Goal: Task Accomplishment & Management: Manage account settings

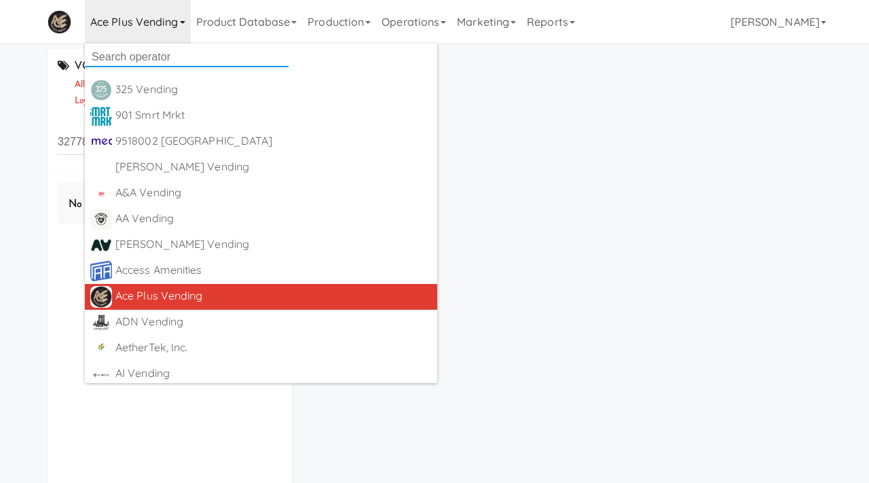
click at [159, 58] on input "text" at bounding box center [187, 57] width 204 height 20
type input "java"
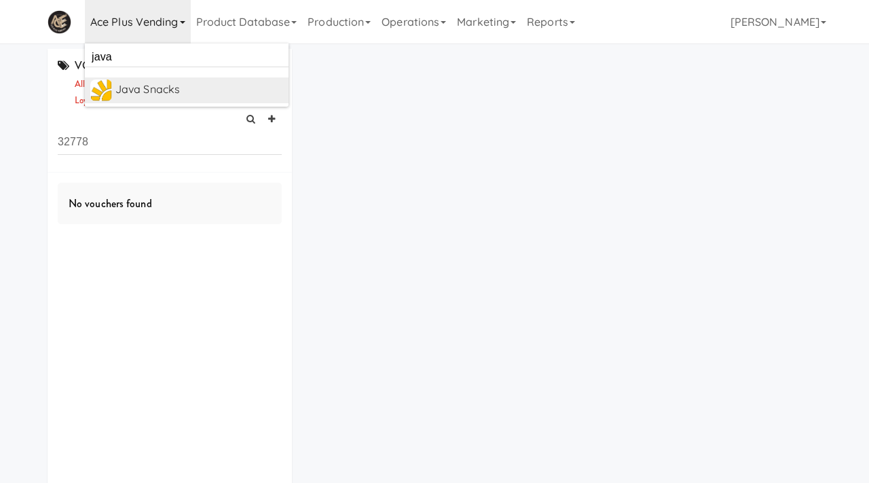
click at [195, 97] on div "Java Snacks" at bounding box center [199, 89] width 168 height 20
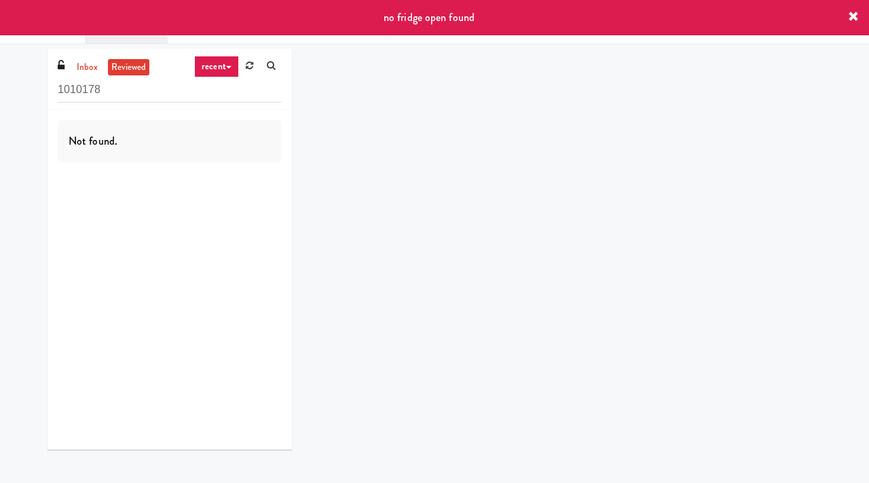
click at [851, 14] on icon at bounding box center [853, 17] width 11 height 11
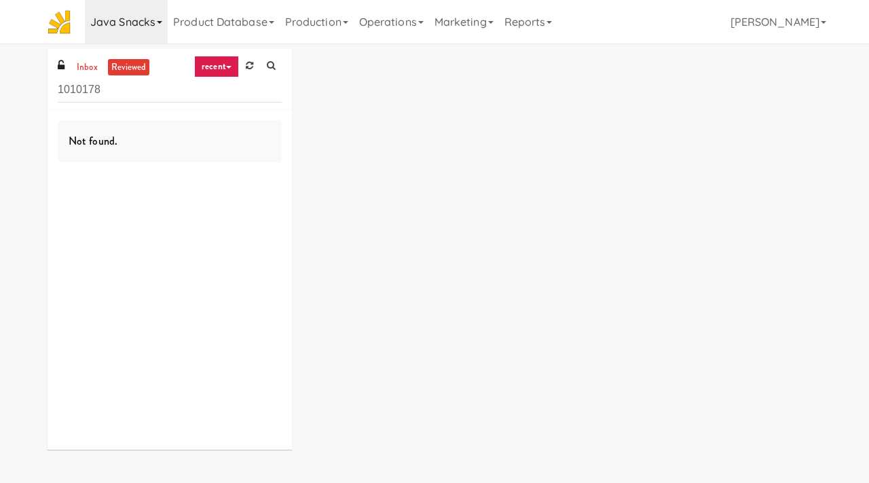
click at [139, 26] on link "Java Snacks" at bounding box center [126, 21] width 83 height 43
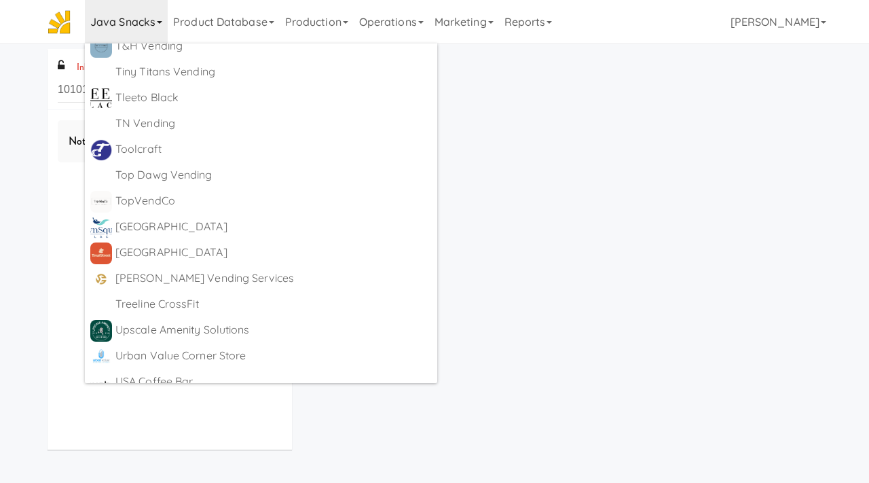
scroll to position [7975, 0]
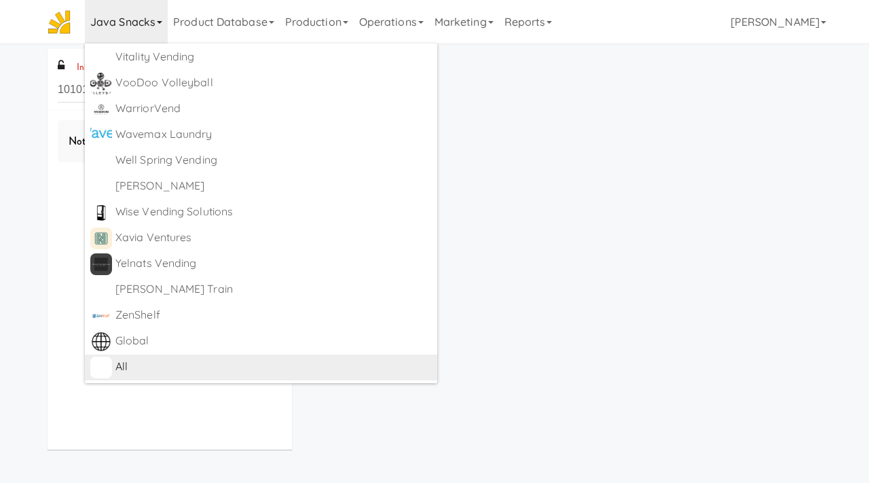
click at [128, 371] on div "All" at bounding box center [273, 366] width 316 height 20
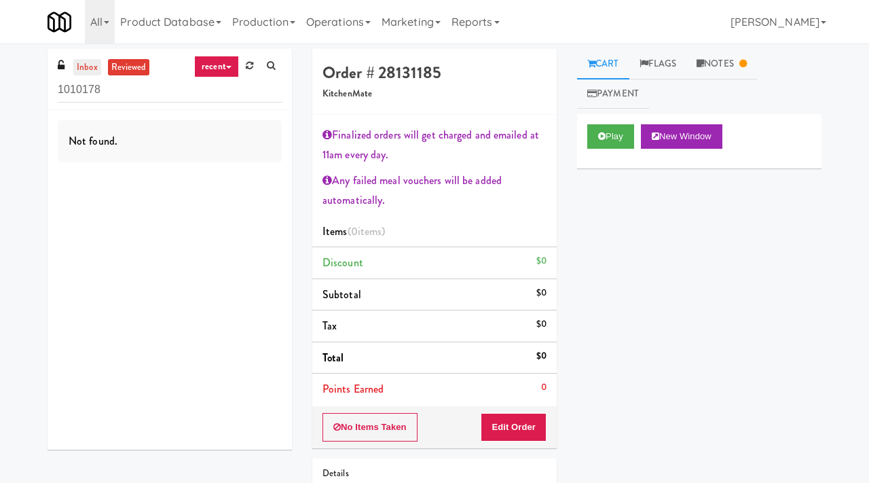
click at [88, 64] on link "inbox" at bounding box center [87, 67] width 28 height 17
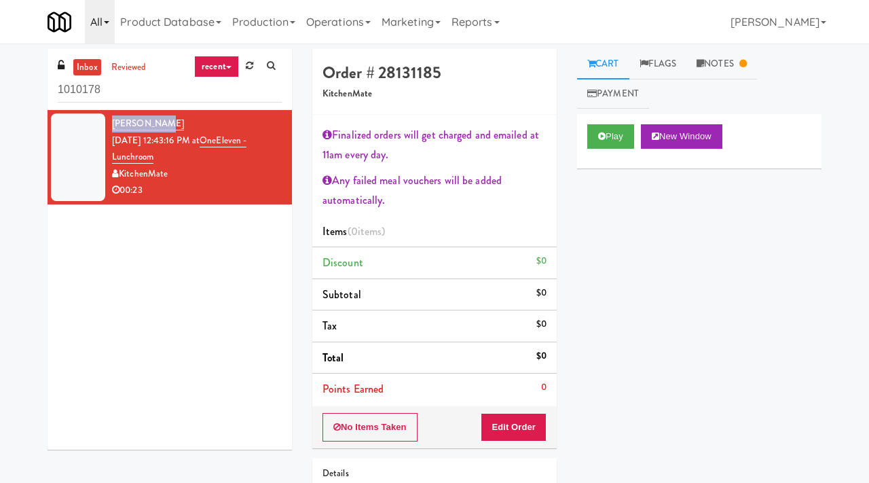
click at [109, 28] on link "All" at bounding box center [100, 21] width 30 height 43
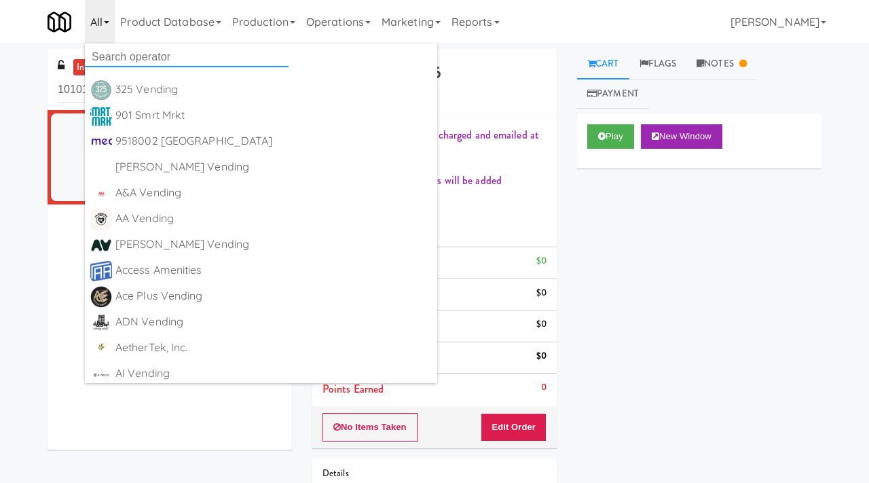
click at [119, 48] on input "text" at bounding box center [187, 57] width 204 height 20
type input "java"
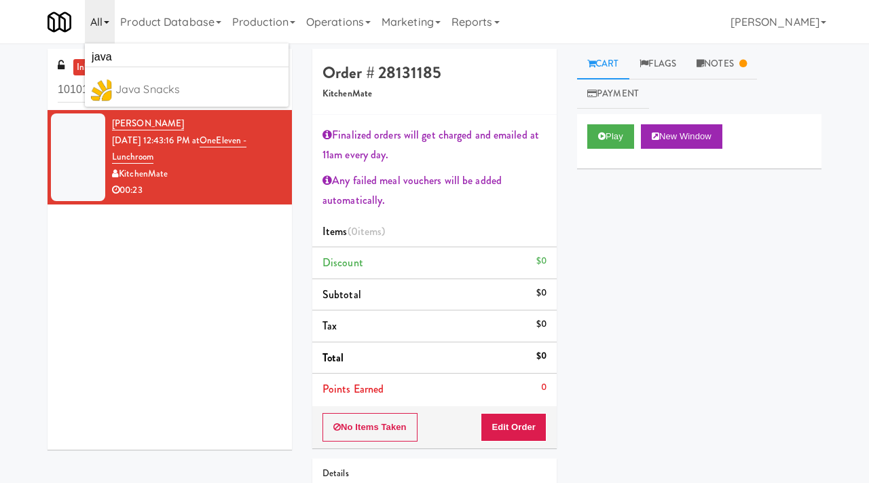
click at [152, 88] on div "Java Snacks" at bounding box center [199, 89] width 168 height 20
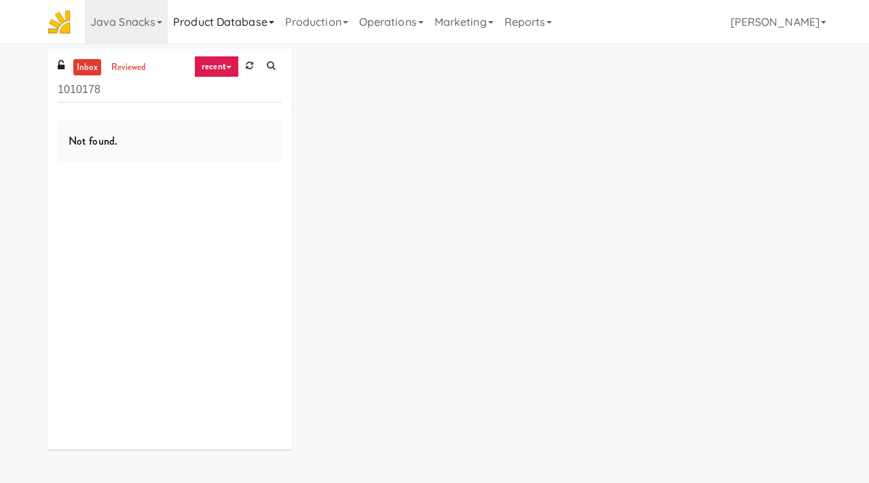
click at [229, 20] on link "Product Database" at bounding box center [224, 21] width 112 height 43
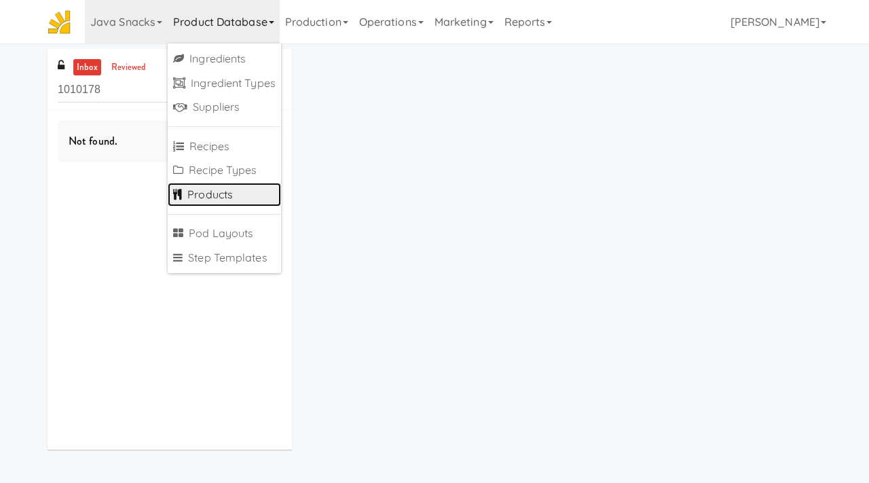
click at [220, 195] on link "Products" at bounding box center [224, 195] width 113 height 24
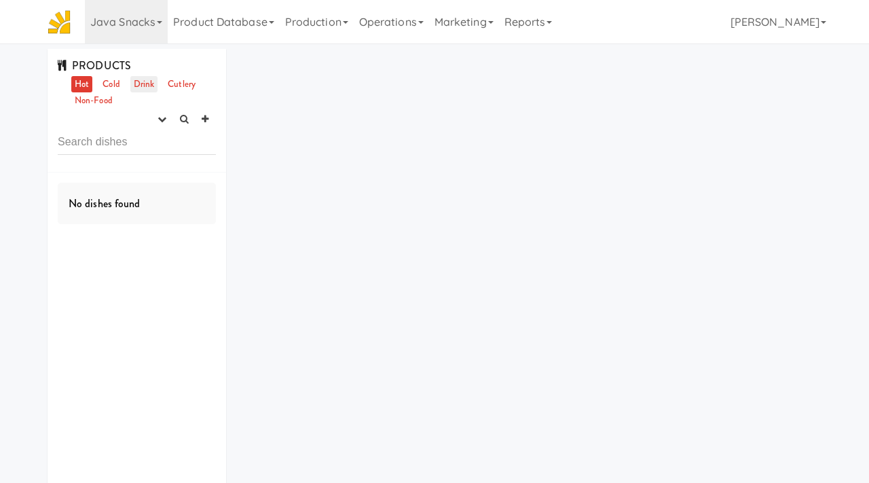
click at [147, 84] on link "Drink" at bounding box center [144, 84] width 28 height 17
click at [157, 117] on icon "button" at bounding box center [161, 119] width 9 height 9
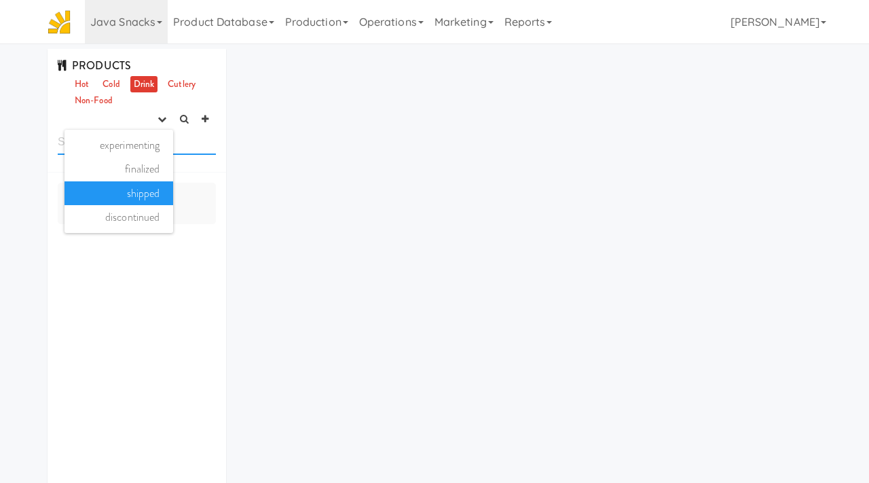
click at [58, 136] on input "text" at bounding box center [137, 142] width 158 height 25
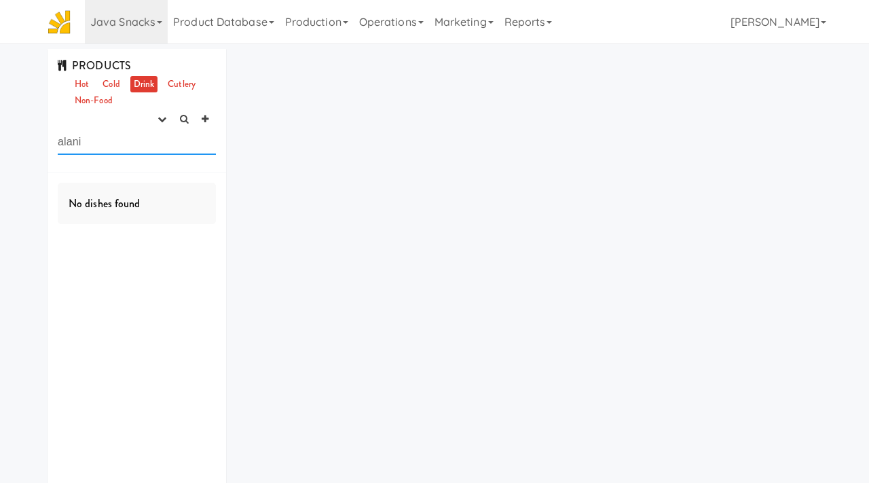
type input "alani"
click at [163, 115] on icon "button" at bounding box center [161, 119] width 9 height 9
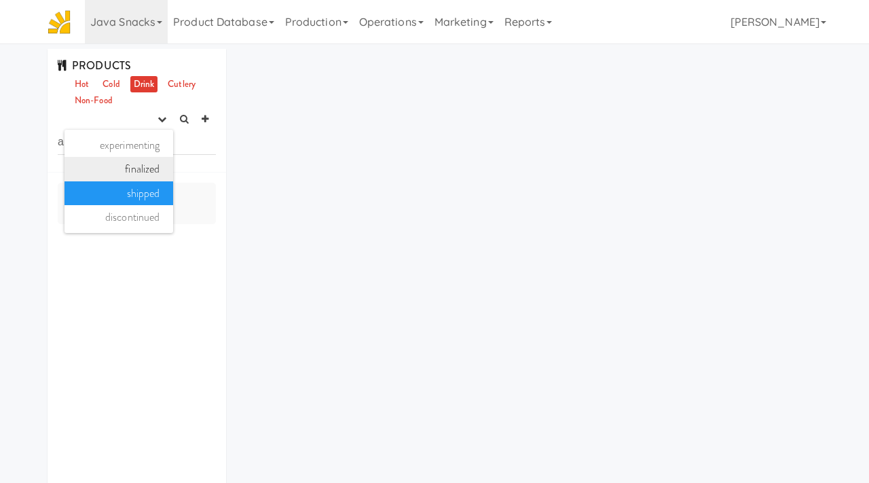
click at [139, 172] on link "finalized" at bounding box center [118, 169] width 109 height 24
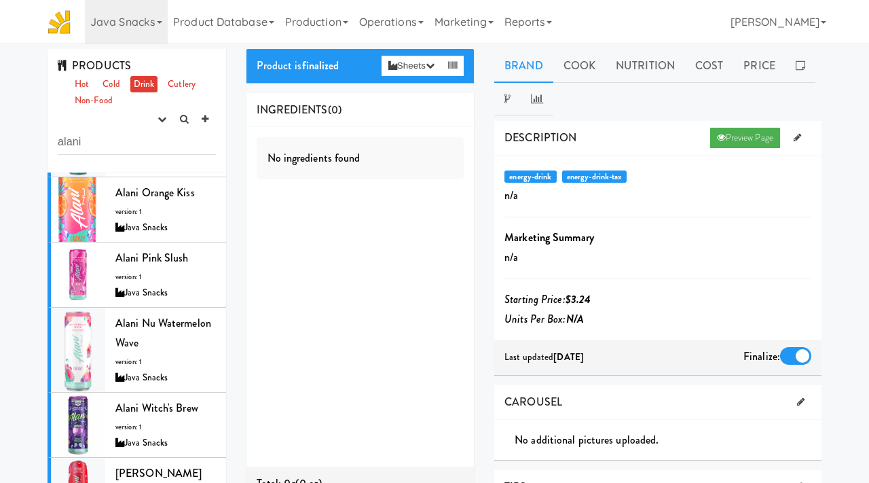
scroll to position [360, 0]
click at [219, 313] on icon at bounding box center [215, 314] width 7 height 9
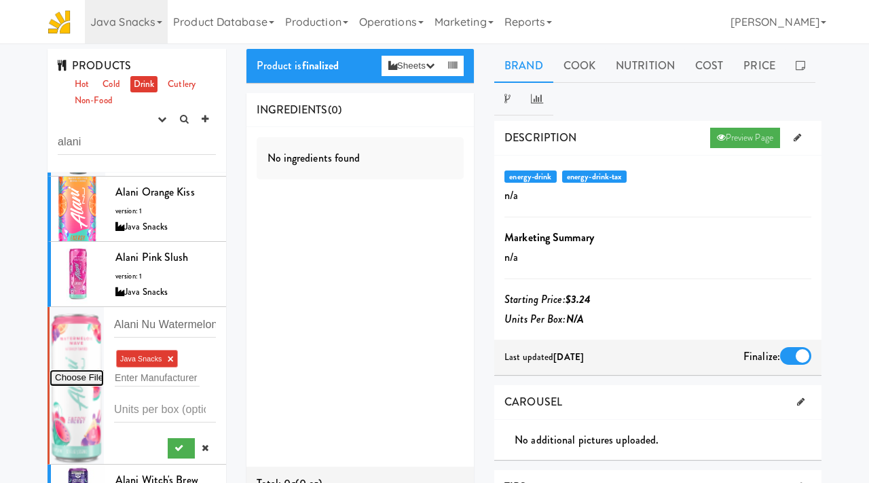
click at [89, 381] on input "file" at bounding box center [77, 377] width 54 height 17
type input "C:\fakepath\Watermelon_Wave_energy_front_new_2000x.png"
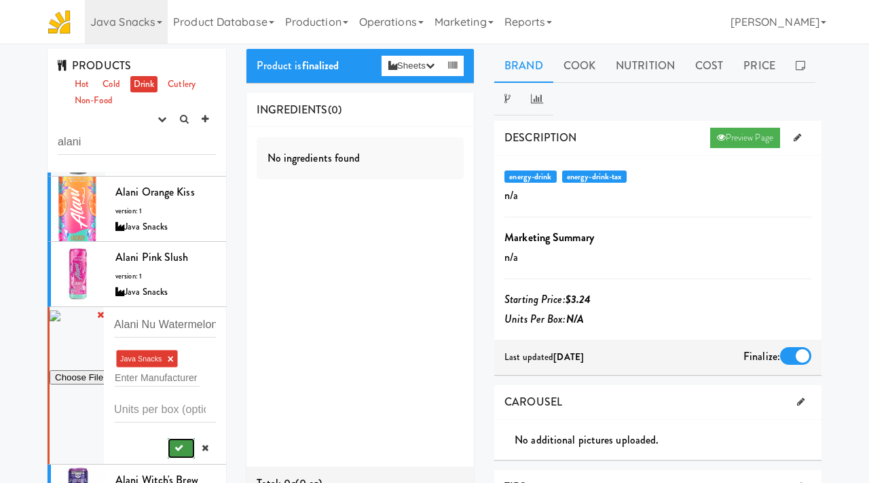
click at [184, 445] on button "submit" at bounding box center [182, 448] width 28 height 20
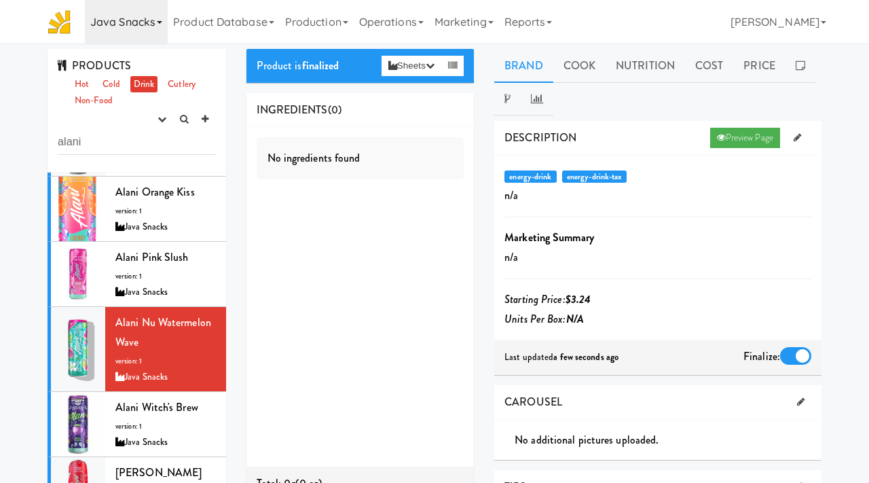
click at [136, 26] on link "Java Snacks" at bounding box center [126, 21] width 83 height 43
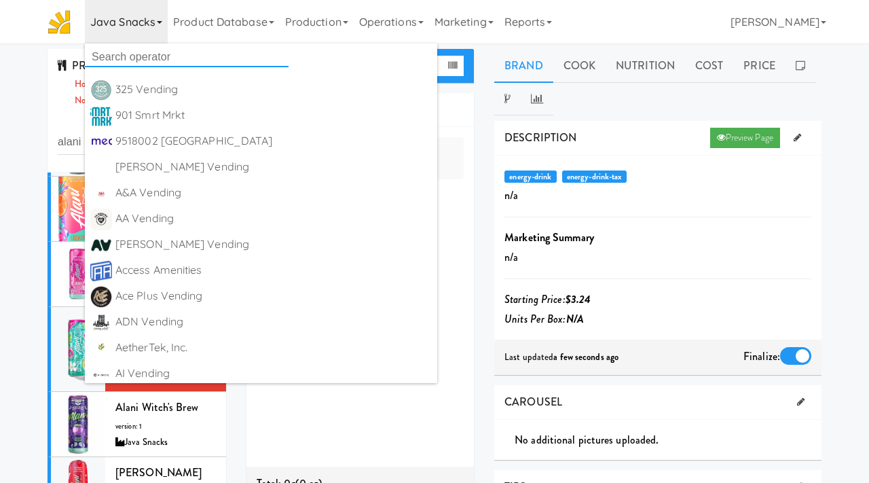
click at [125, 54] on input "text" at bounding box center [187, 57] width 204 height 20
type input "global"
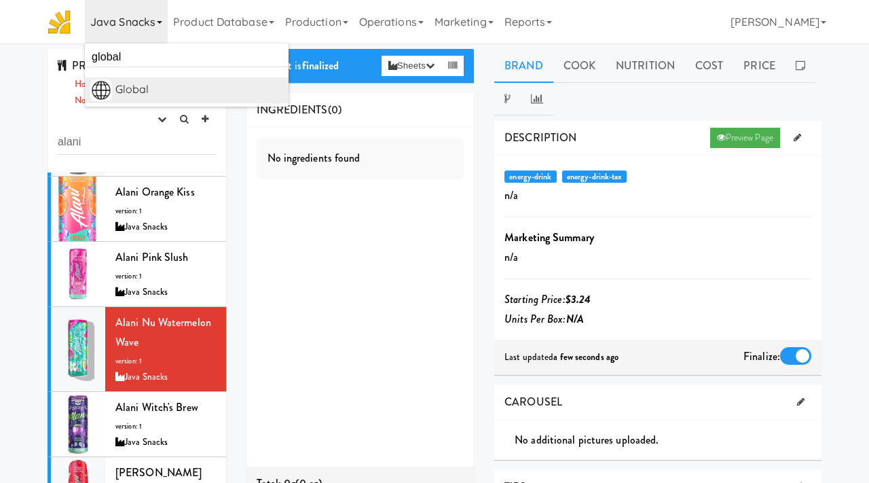
click at [136, 92] on div "Global" at bounding box center [199, 89] width 168 height 20
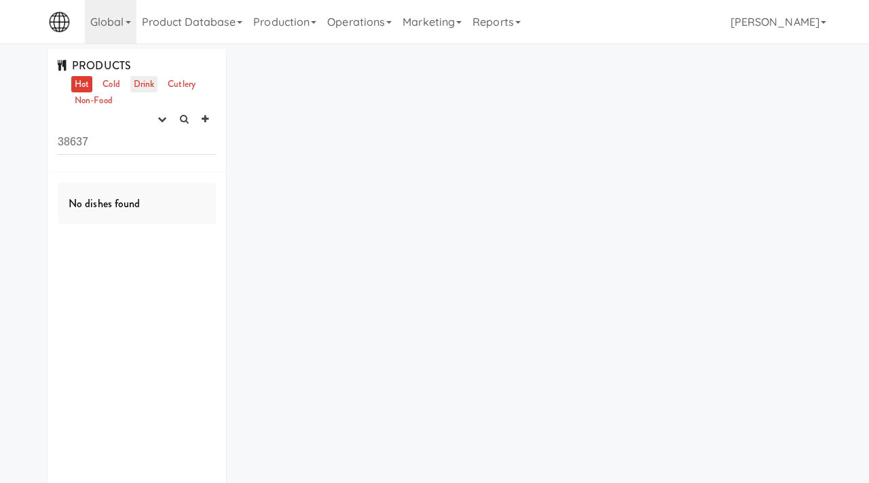
click at [140, 81] on link "Drink" at bounding box center [144, 84] width 28 height 17
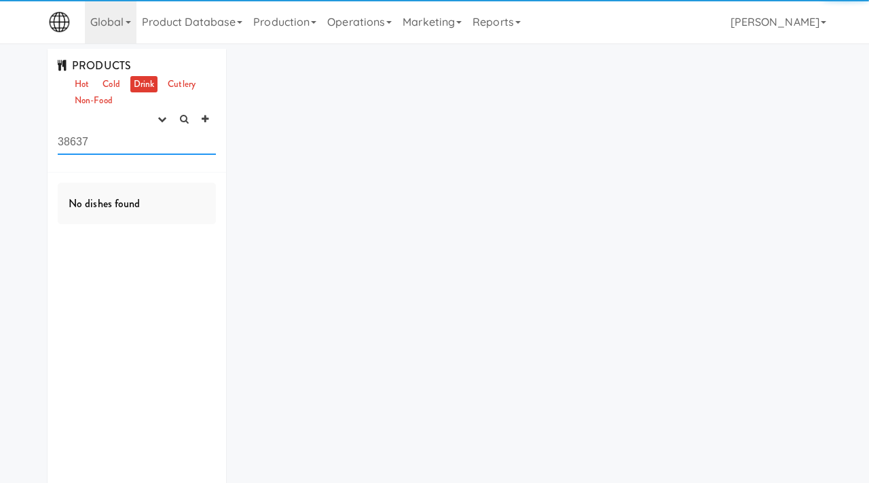
click at [100, 140] on input "38637" at bounding box center [137, 142] width 158 height 25
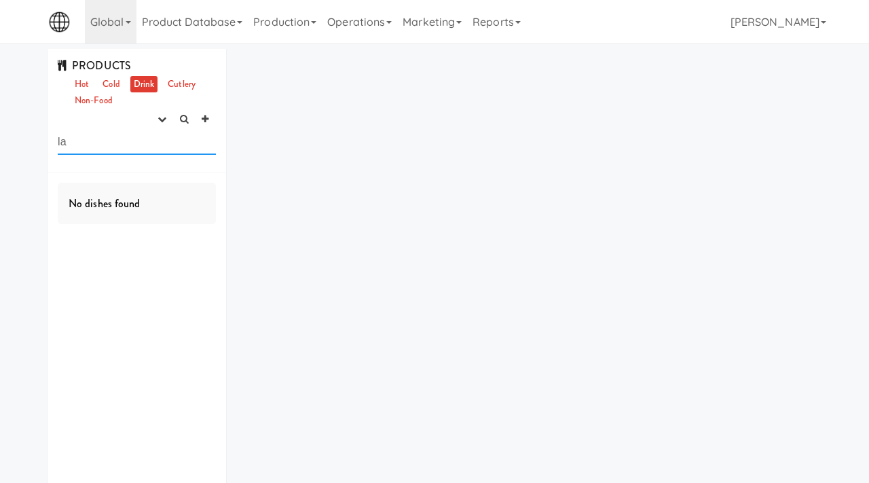
type input "l"
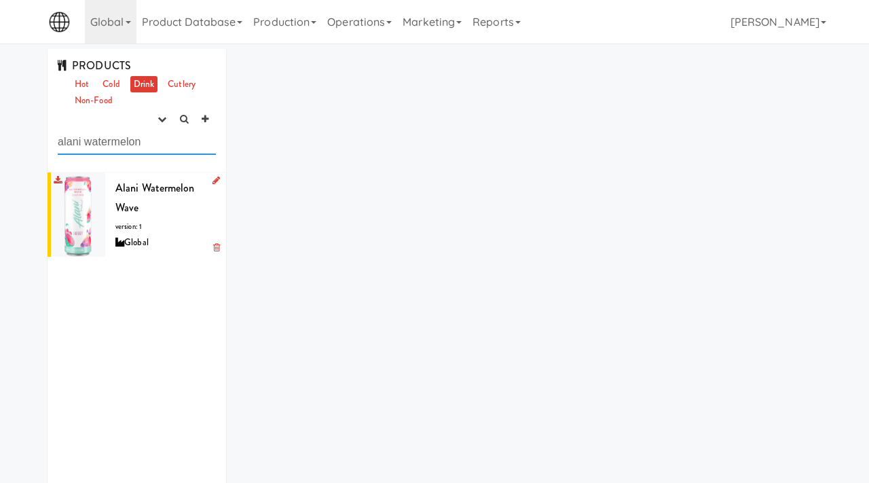
type input "alani watermelon"
click at [211, 183] on div at bounding box center [213, 180] width 13 height 17
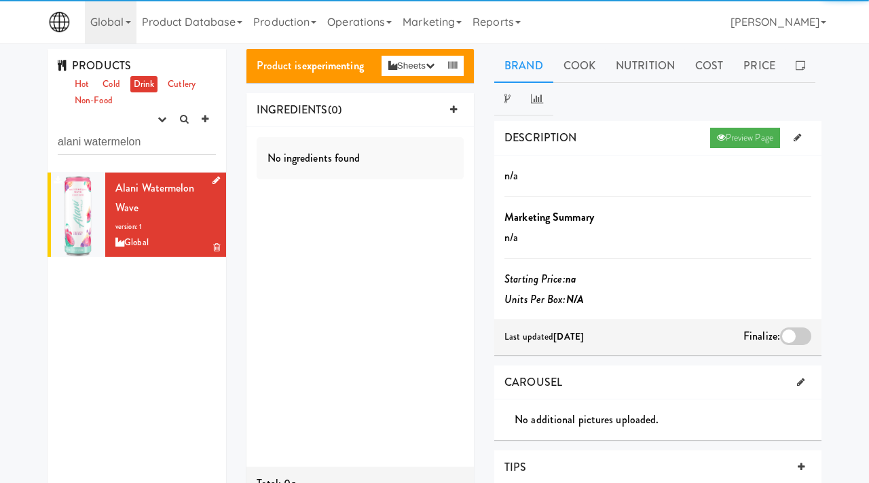
click at [216, 181] on icon at bounding box center [215, 180] width 7 height 9
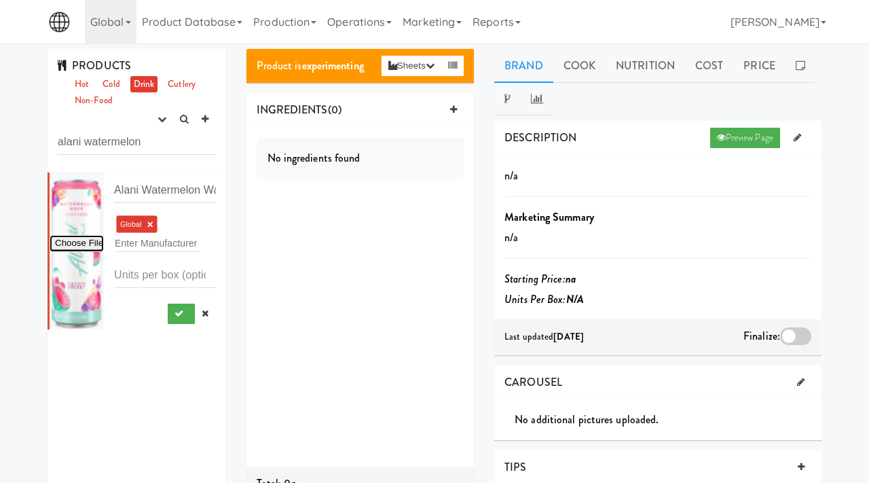
click at [77, 242] on input "file" at bounding box center [77, 243] width 54 height 17
type input "C:\fakepath\Watermelon_Wave_energy_front_new_2000x.png"
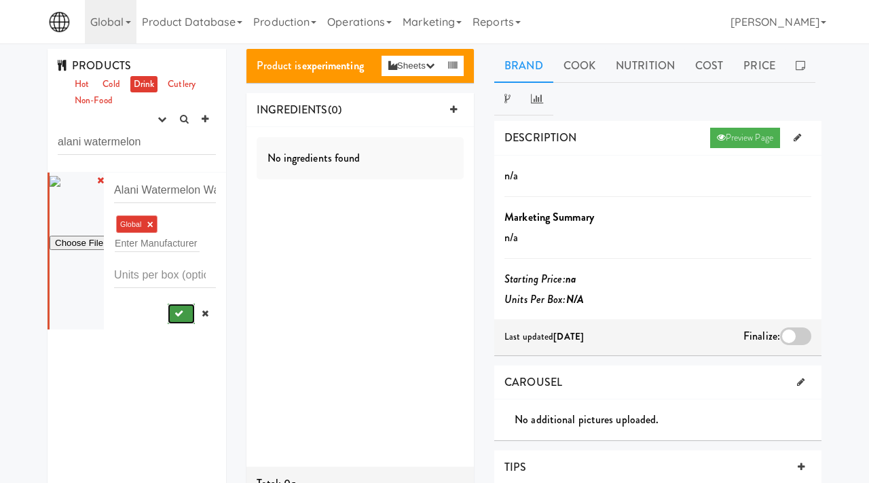
click at [172, 315] on button "submit" at bounding box center [182, 313] width 28 height 20
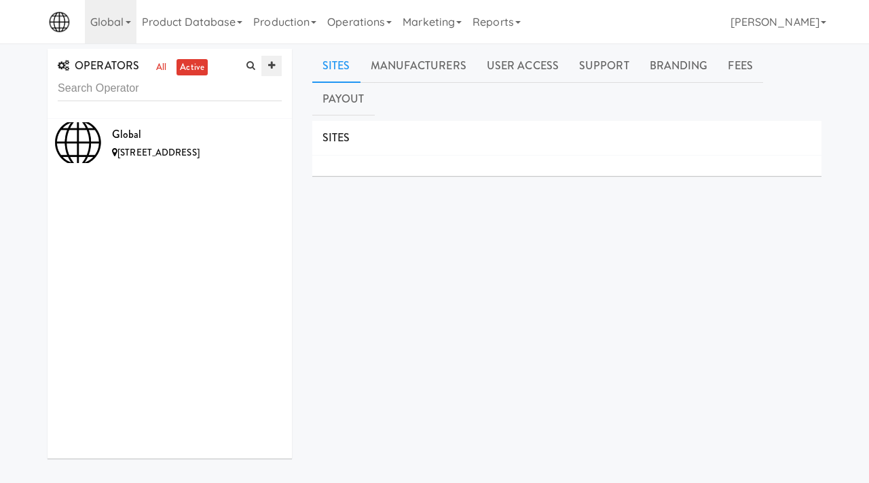
click at [272, 70] on icon at bounding box center [271, 65] width 7 height 9
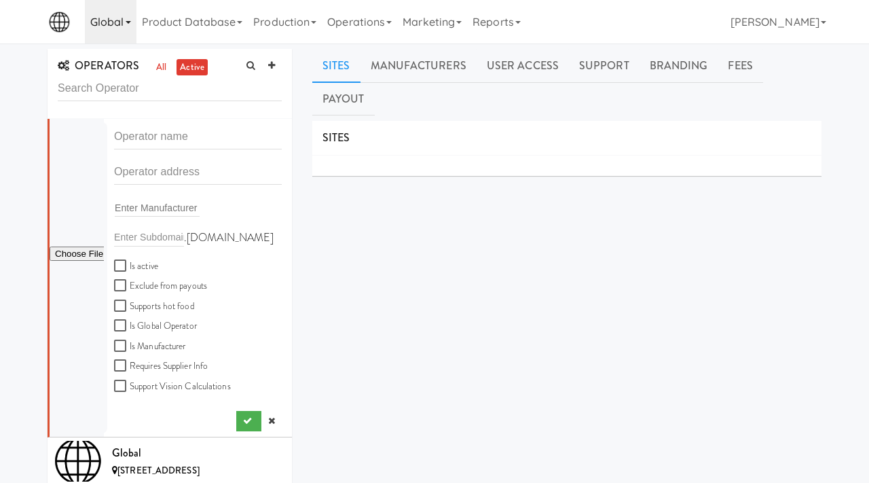
click at [124, 24] on link "Global" at bounding box center [111, 21] width 52 height 43
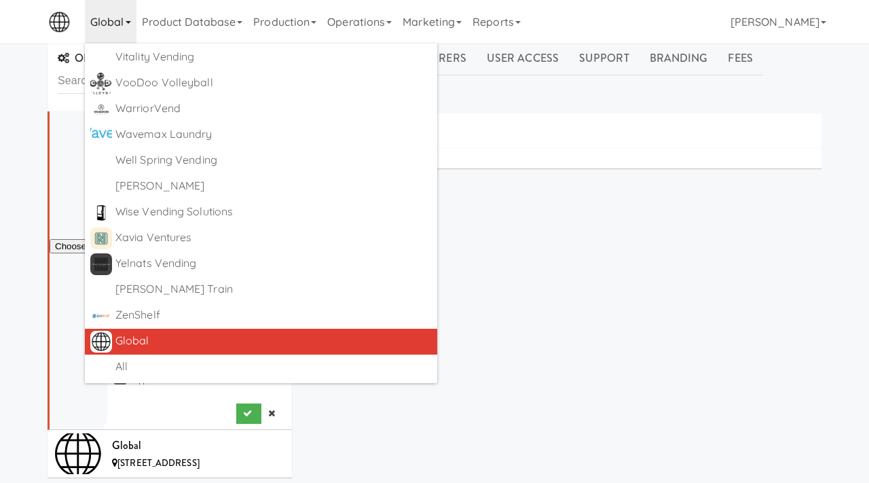
scroll to position [114, 0]
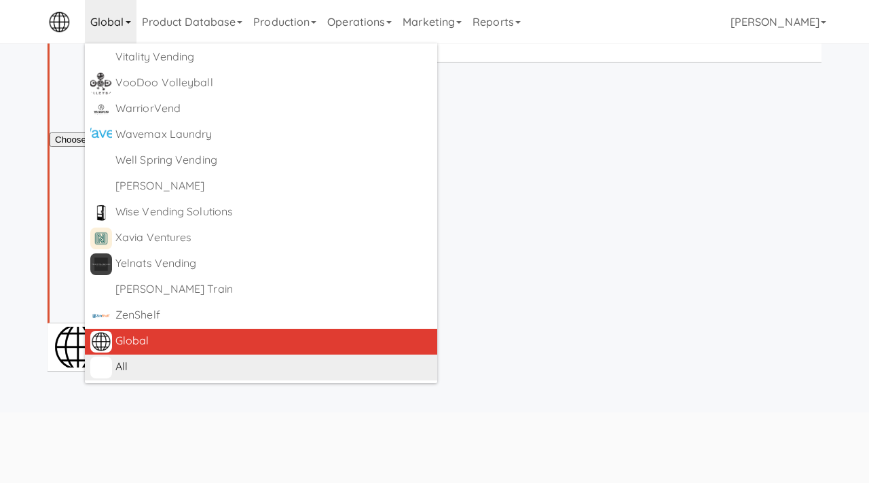
click at [134, 362] on div "All" at bounding box center [273, 366] width 316 height 20
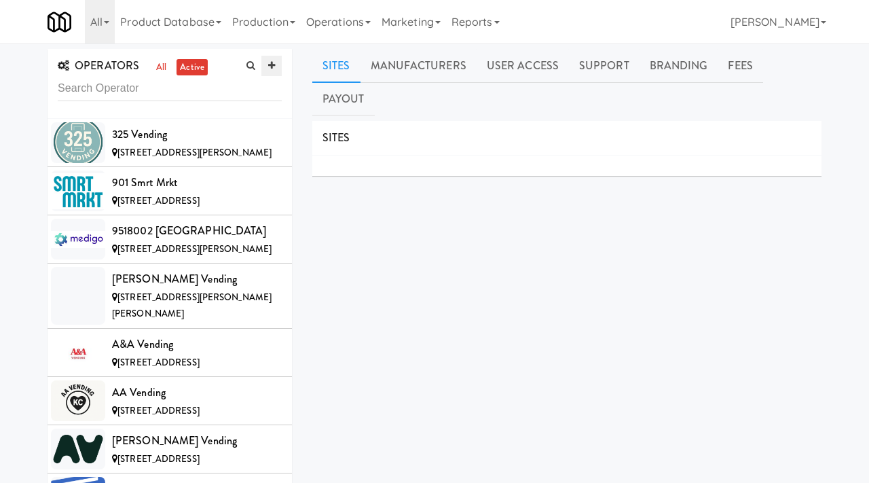
click at [269, 64] on icon at bounding box center [271, 65] width 7 height 9
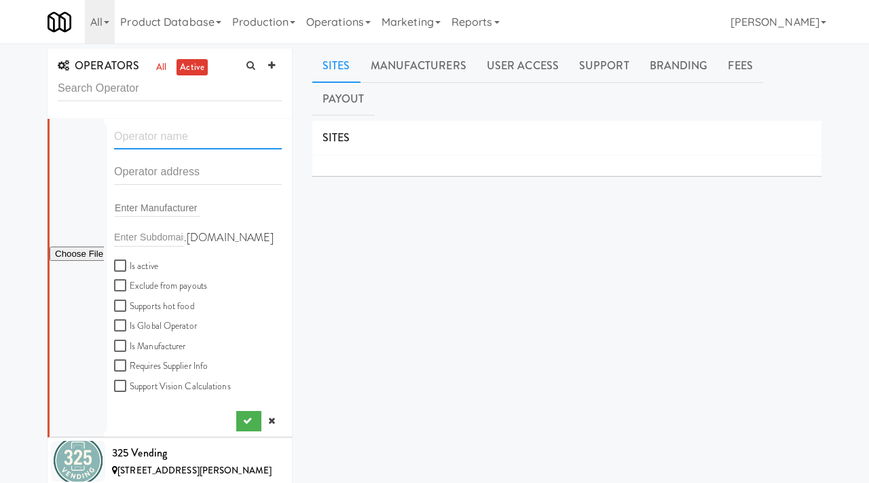
click at [154, 147] on input "text" at bounding box center [198, 136] width 168 height 25
paste input "Gold's Gym Tampa"
type input "Gold's Gym Tampa"
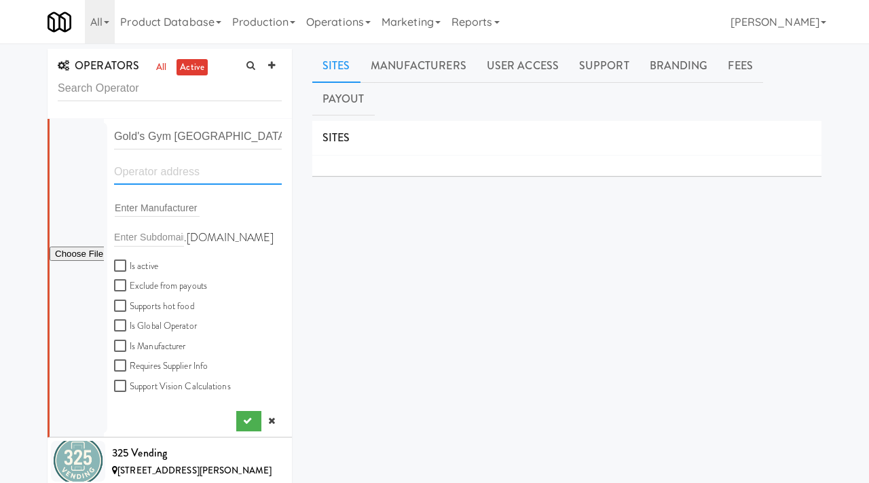
click at [170, 170] on input "text" at bounding box center [198, 171] width 168 height 25
paste input "1209 E Cumberland Ave Unit 701"
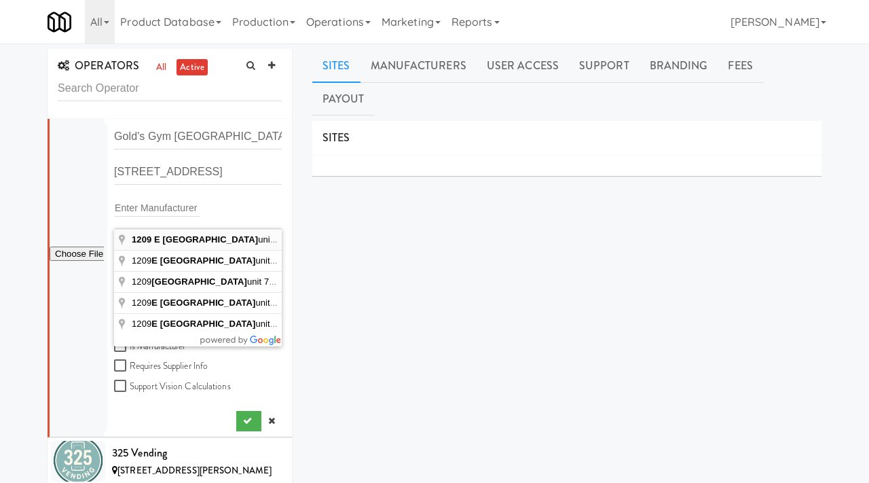
type input "1209 E Cumberland Ave unit 701, Tampa, FL, USA"
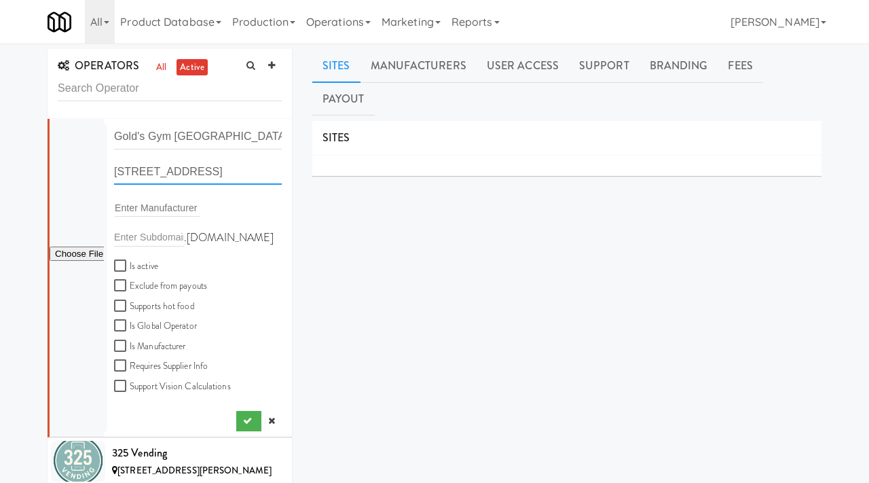
click at [280, 172] on input "1209 E Cumberland Ave unit 701, Tampa, FL, USA" at bounding box center [198, 171] width 168 height 25
click at [126, 270] on input "Is active" at bounding box center [122, 266] width 16 height 11
checkbox input "true"
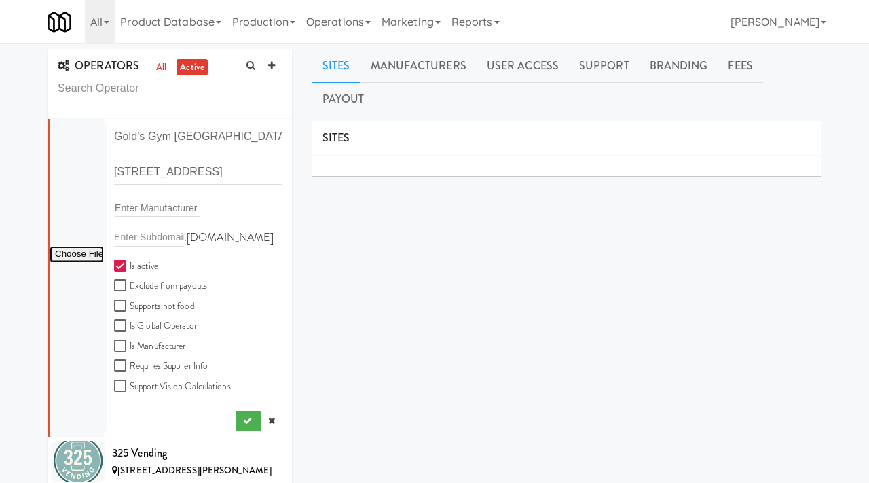
click at [74, 253] on input "file" at bounding box center [77, 254] width 54 height 17
type input "C:\fakepath\1857938a-b6fd-426b-a713-c333b3ff8052-0-2logo___dark_icon__270_x_270…"
click at [244, 417] on icon "submit" at bounding box center [247, 420] width 9 height 9
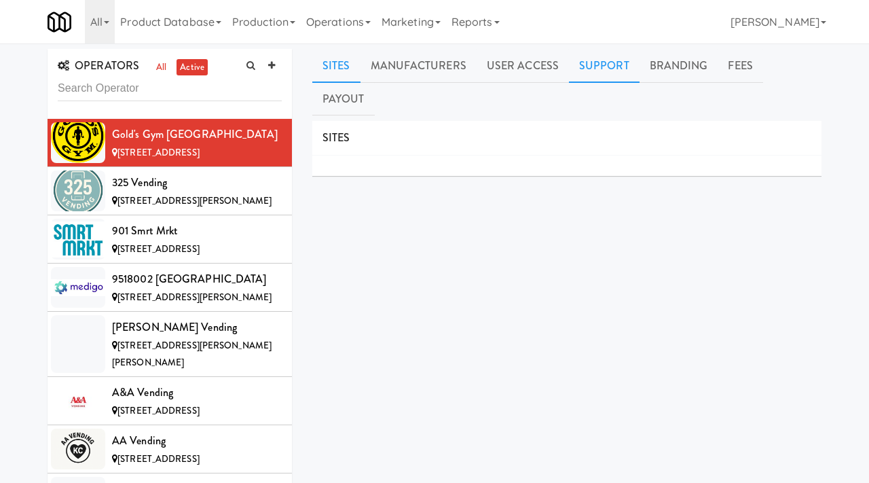
click at [594, 60] on link "Support" at bounding box center [604, 66] width 71 height 34
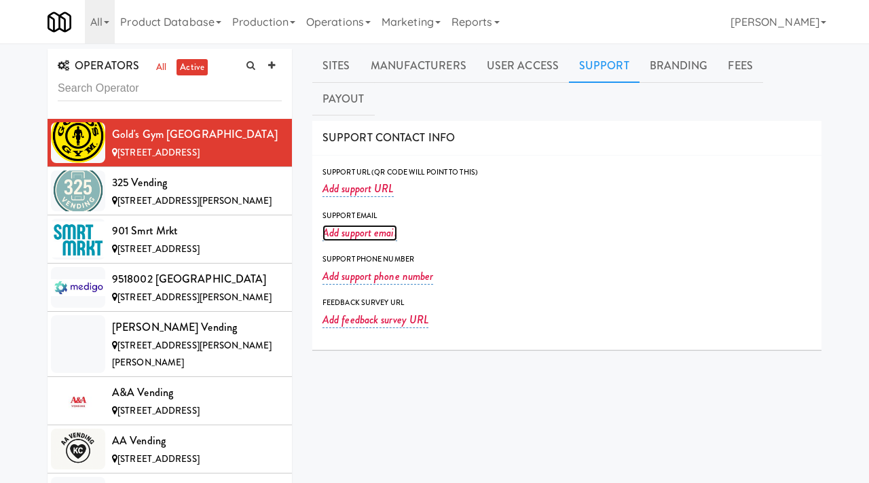
click at [358, 225] on link "Add support email" at bounding box center [359, 233] width 75 height 16
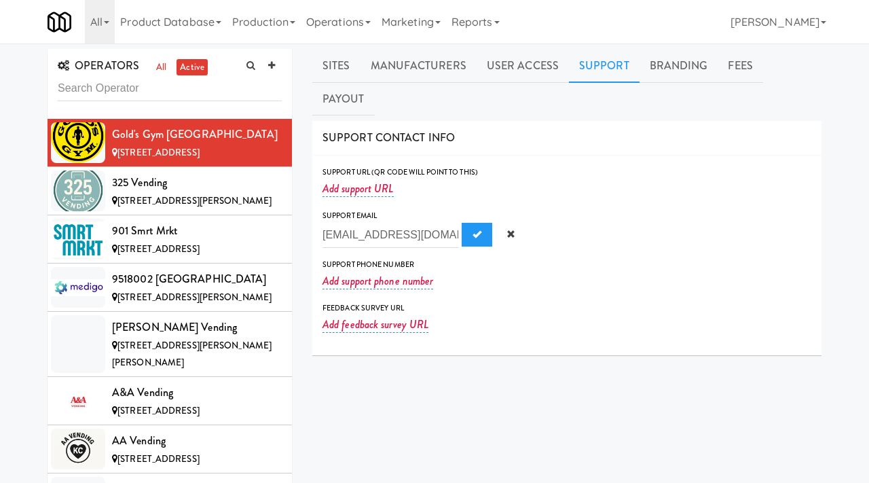
scroll to position [0, 39]
type input "tampa.frontdesk@goldsgym.net"
click at [472, 229] on span "Submit" at bounding box center [476, 233] width 9 height 9
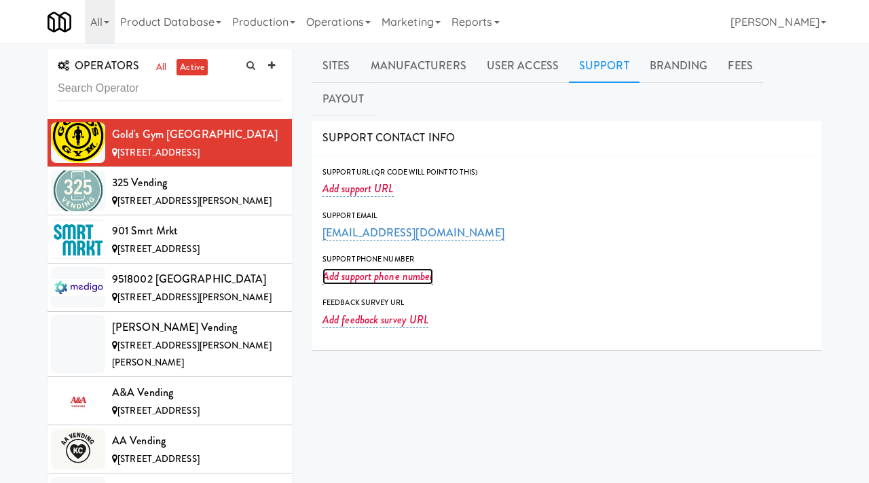
click at [366, 268] on link "Add support phone number" at bounding box center [377, 276] width 111 height 16
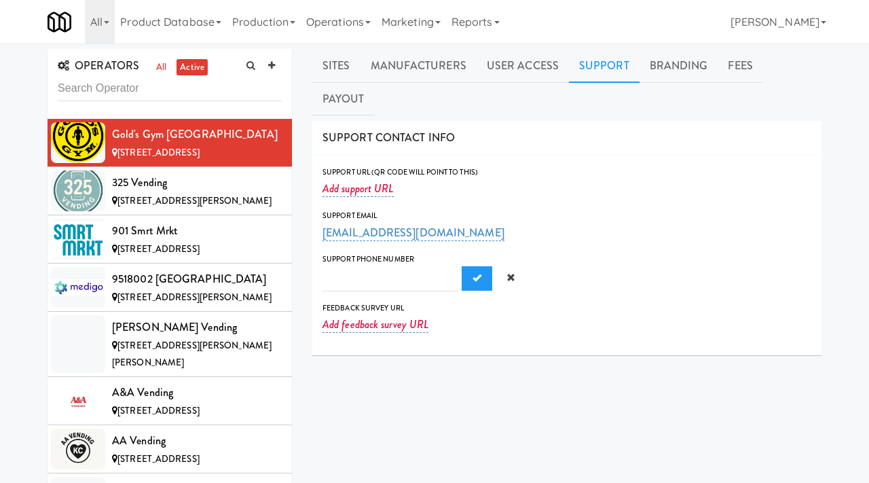
click at [366, 266] on input "text" at bounding box center [390, 278] width 136 height 25
type input "813-566-4653"
click at [461, 266] on button "Submit" at bounding box center [476, 278] width 31 height 24
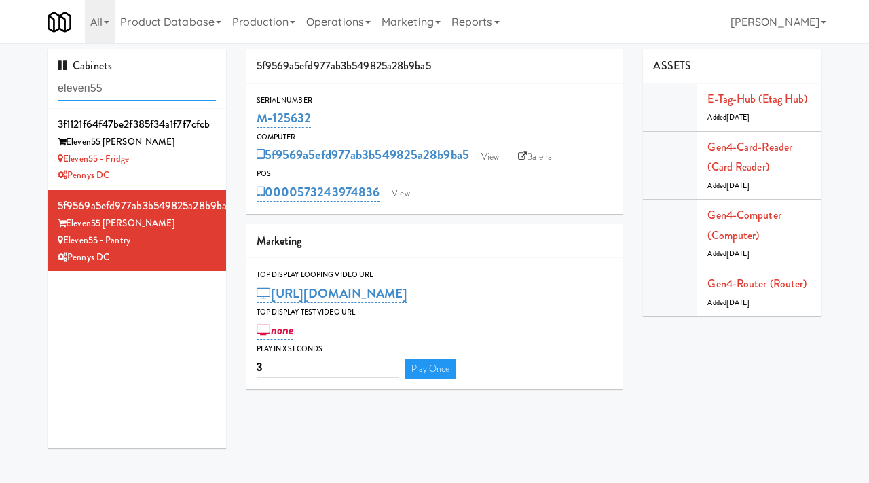
click at [116, 89] on input "eleven55" at bounding box center [137, 88] width 158 height 25
type input "ninety"
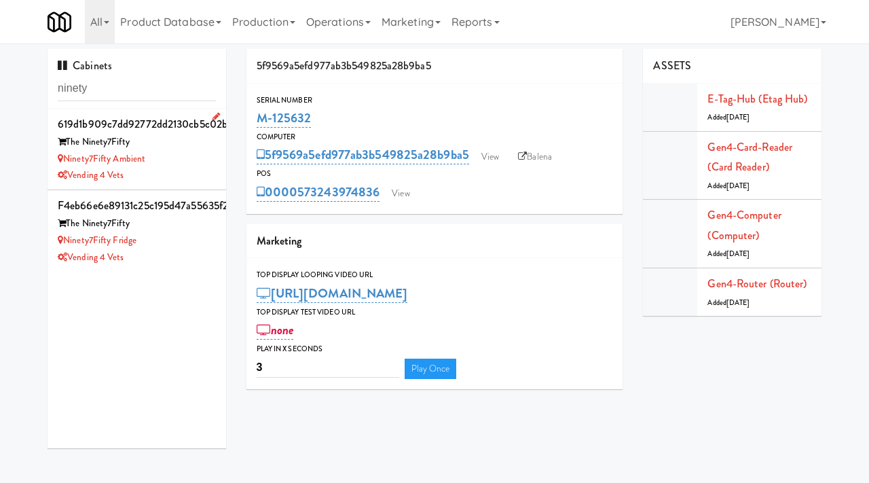
click at [185, 166] on div "Ninety7Fifty Ambient" at bounding box center [137, 159] width 158 height 17
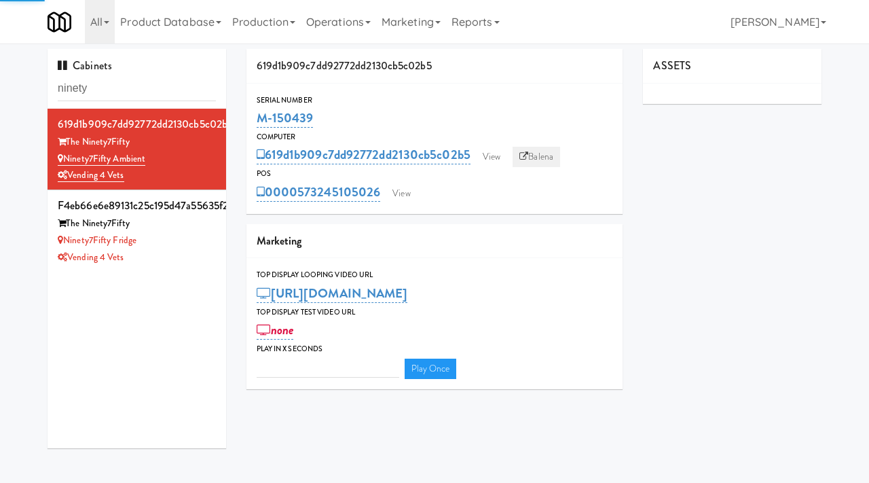
type input "3"
click at [533, 155] on link "Balena" at bounding box center [536, 157] width 48 height 20
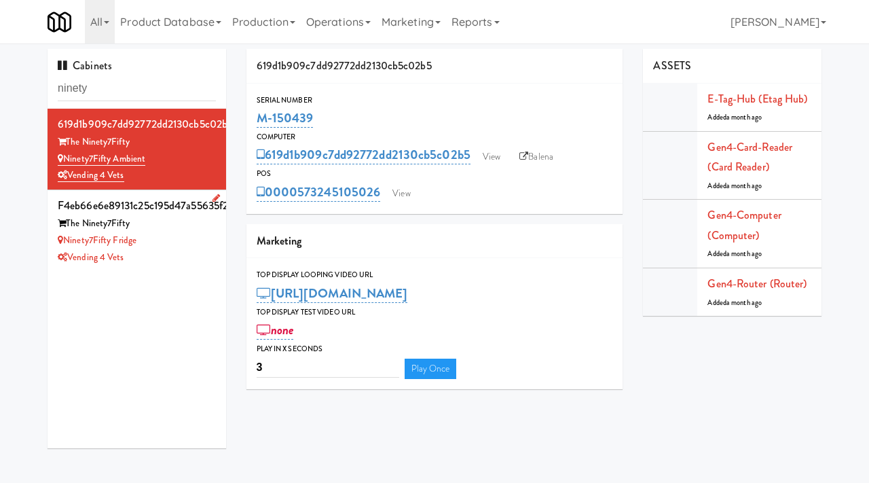
click at [181, 242] on div "Ninety7Fifty Fridge" at bounding box center [137, 240] width 158 height 17
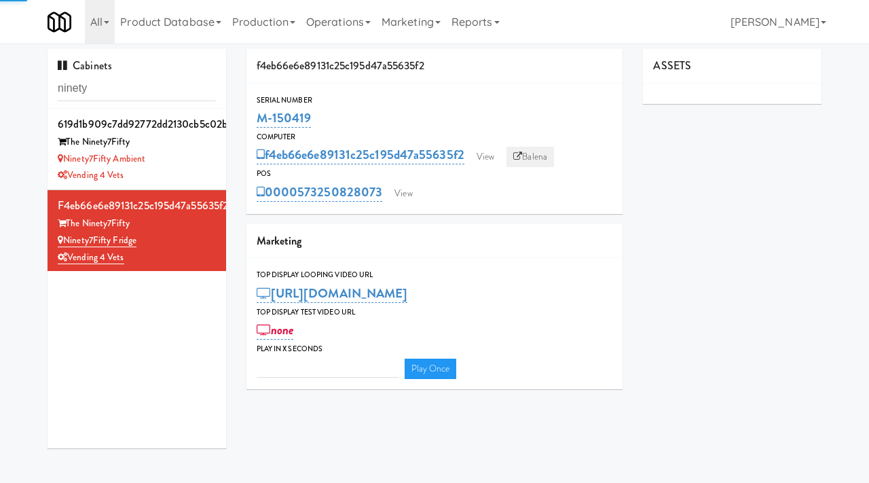
type input "3"
click at [527, 158] on link "Balena" at bounding box center [530, 157] width 48 height 20
